Goal: Go to known website: Go to known website

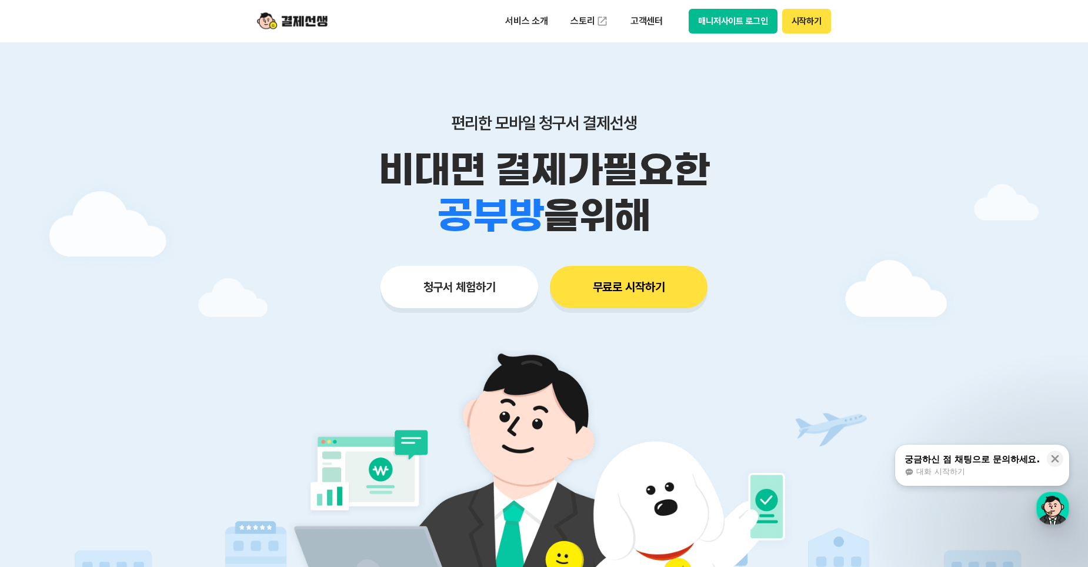
click at [708, 25] on button "매니저사이트 로그인" at bounding box center [733, 21] width 89 height 25
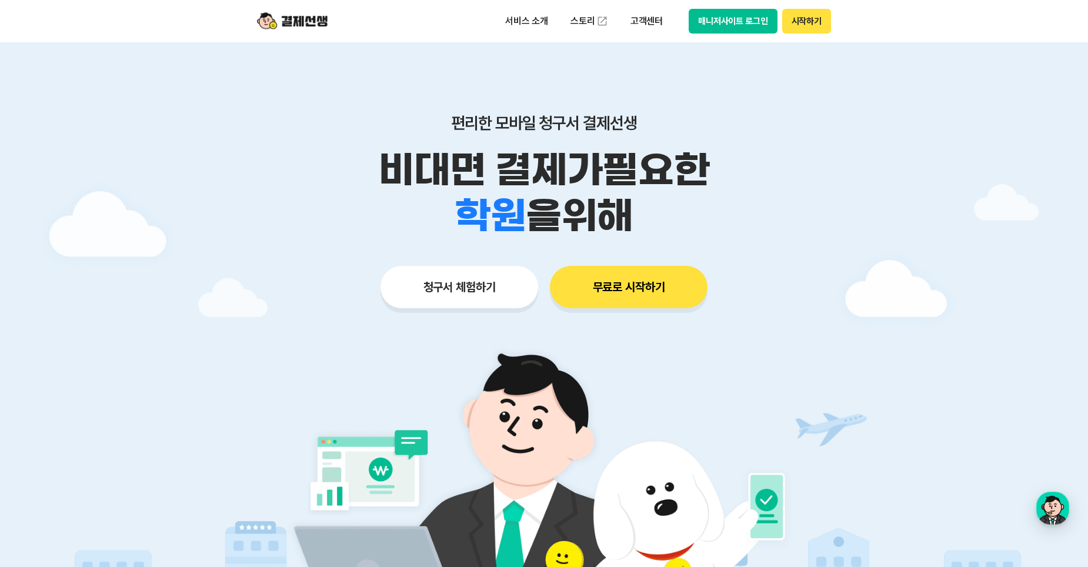
click at [729, 23] on button "매니저사이트 로그인" at bounding box center [733, 21] width 89 height 25
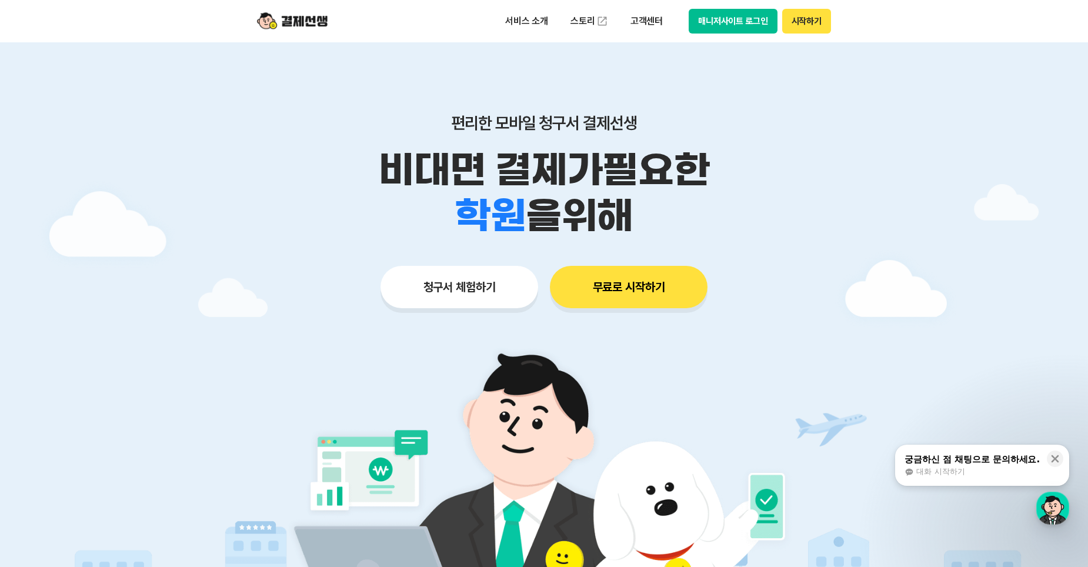
click at [717, 29] on button "매니저사이트 로그인" at bounding box center [733, 21] width 89 height 25
